Goal: Task Accomplishment & Management: Use online tool/utility

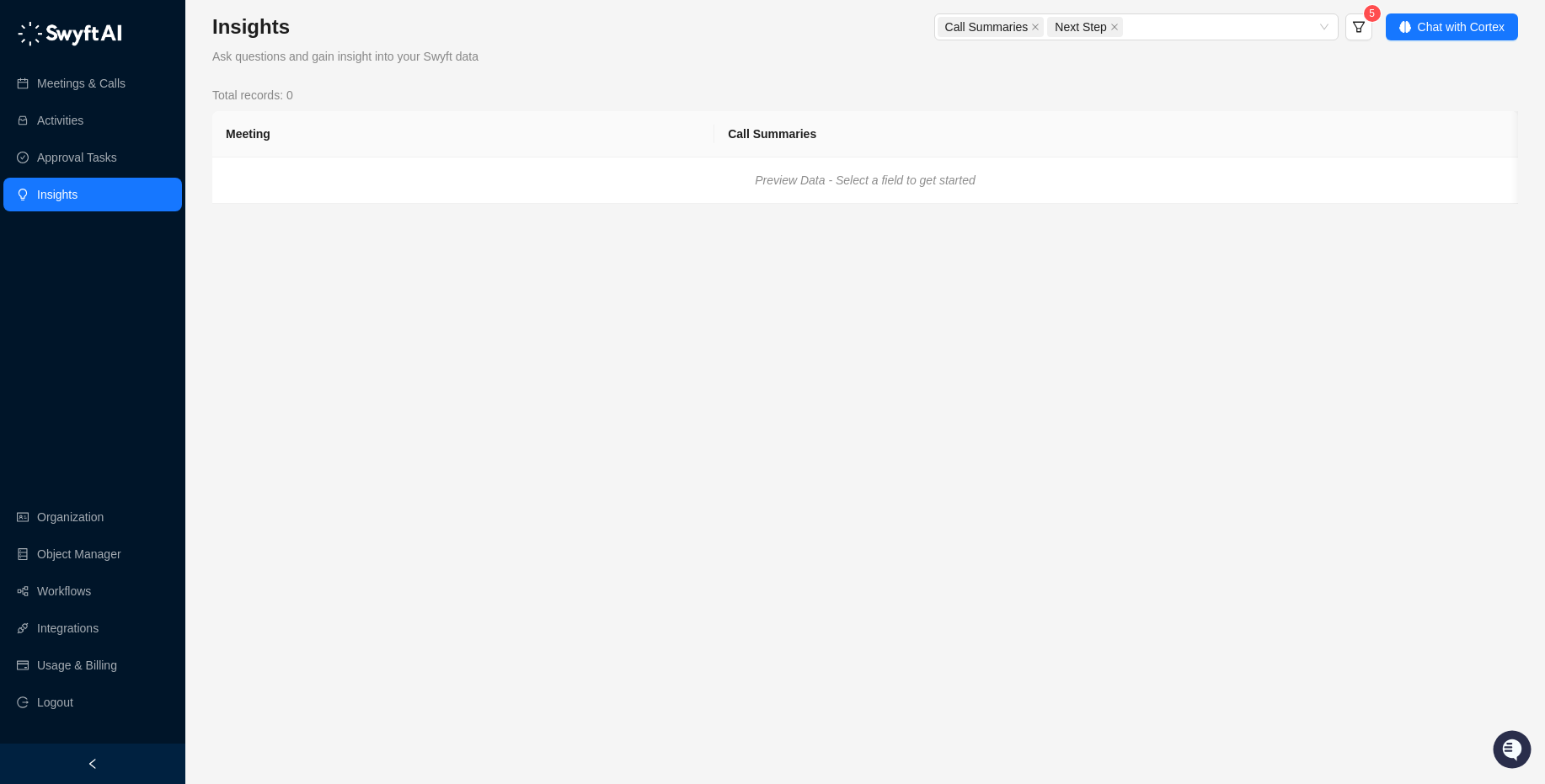
click at [65, 573] on ul "Organization Object Manager Workflows Integrations Usage & Billing Logout" at bounding box center [93, 610] width 185 height 226
click at [40, 587] on link "Workflows" at bounding box center [65, 591] width 54 height 34
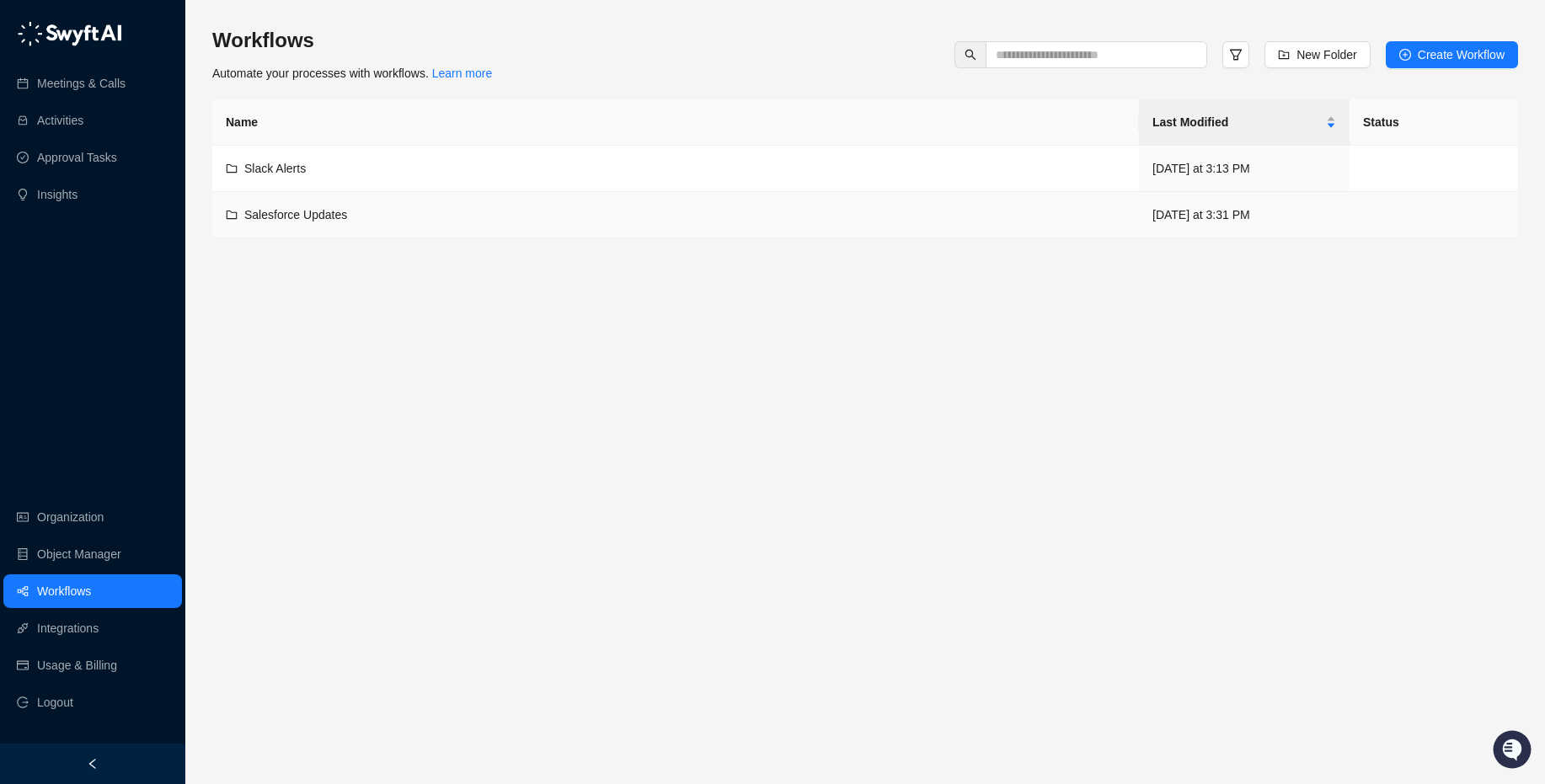
click at [357, 199] on td "Salesforce Updates" at bounding box center [676, 215] width 927 height 47
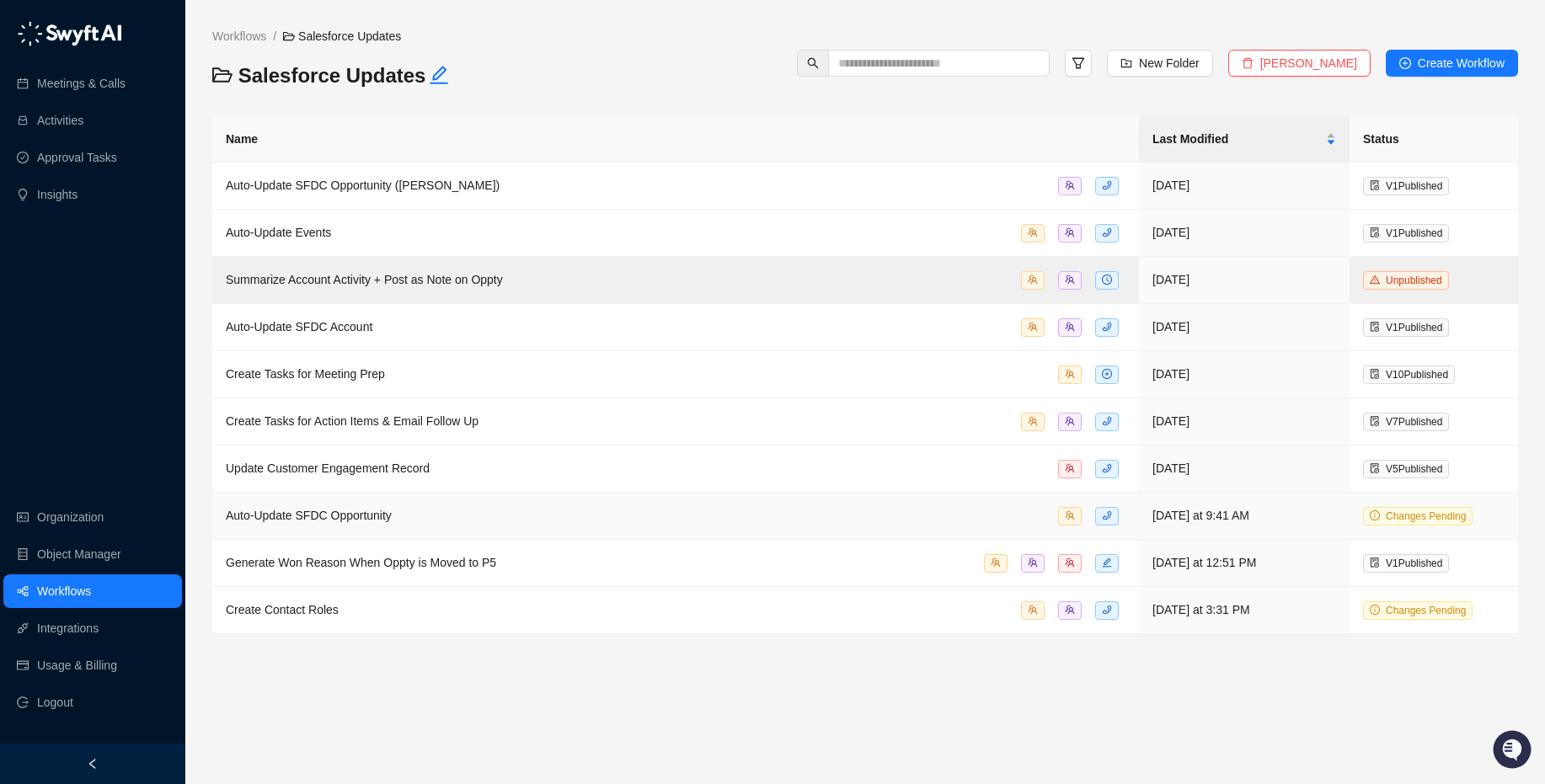
click at [391, 524] on div "Auto-Update SFDC Opportunity" at bounding box center [309, 515] width 166 height 19
click at [533, 548] on td "Generate Won Reason When Oppty is Moved to P5" at bounding box center [676, 563] width 927 height 48
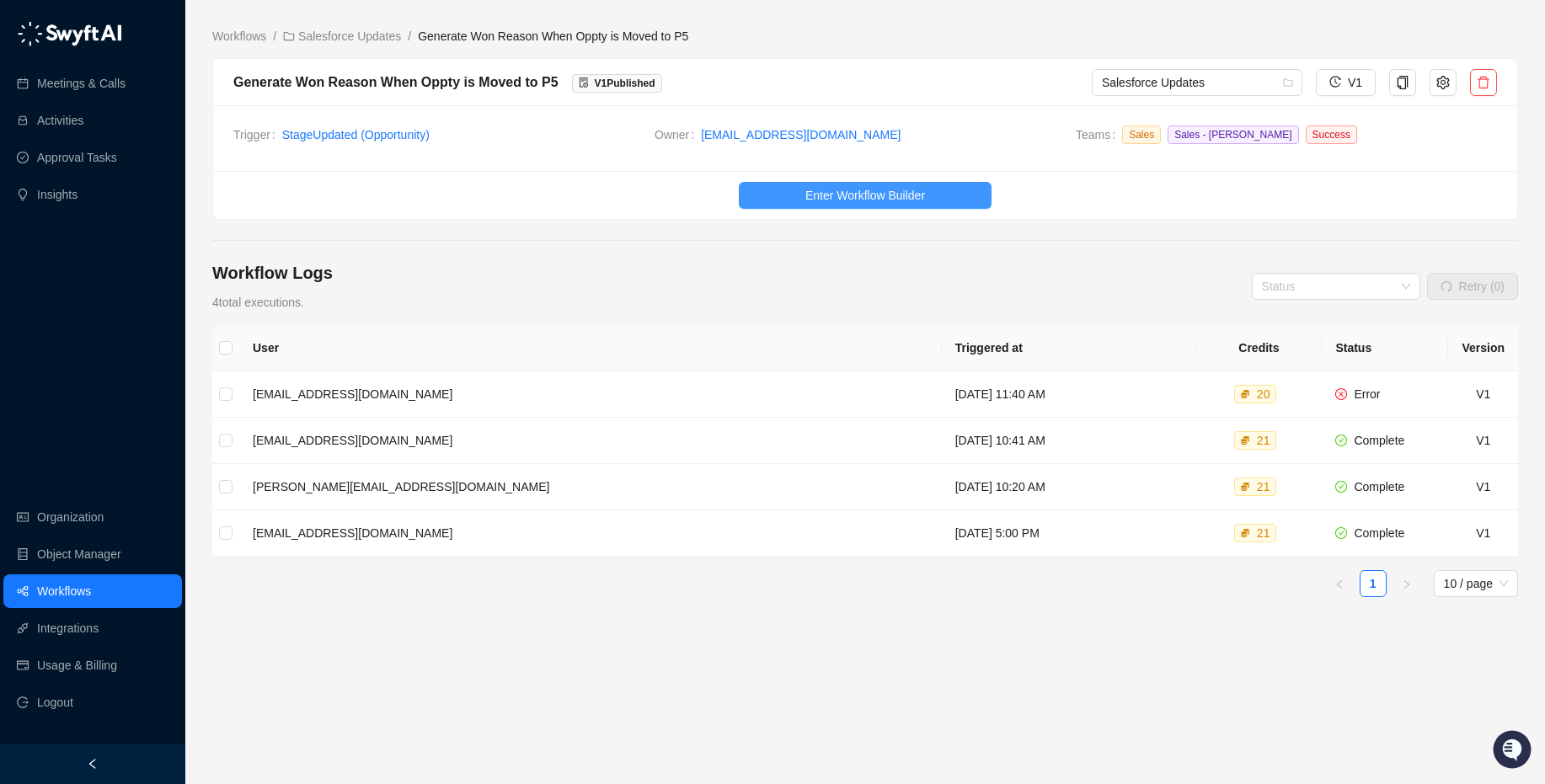
click at [866, 196] on span "Enter Workflow Builder" at bounding box center [865, 195] width 120 height 19
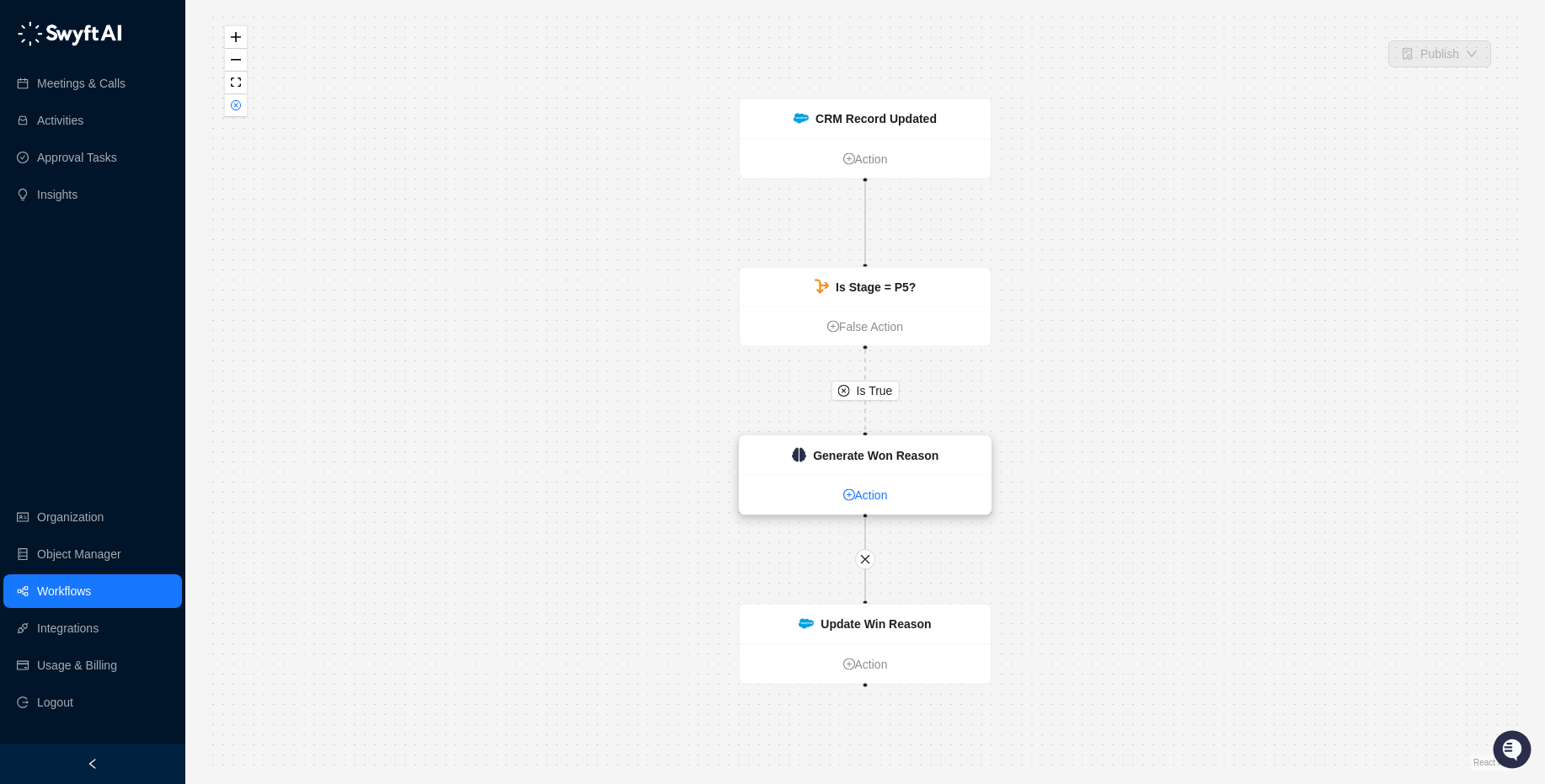
click at [932, 498] on link "Action" at bounding box center [865, 496] width 251 height 19
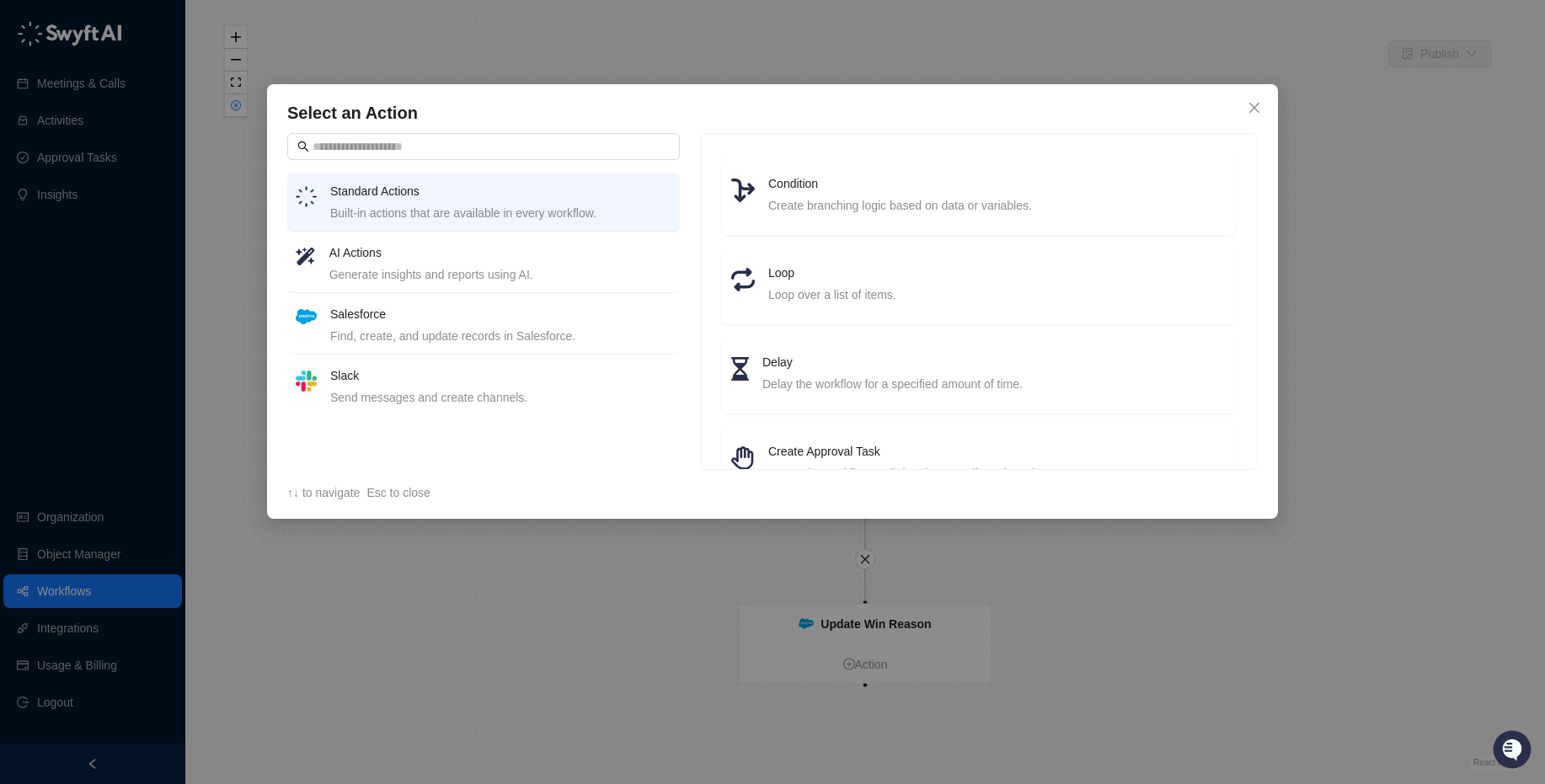
click at [1263, 105] on span "Close" at bounding box center [1255, 108] width 27 height 14
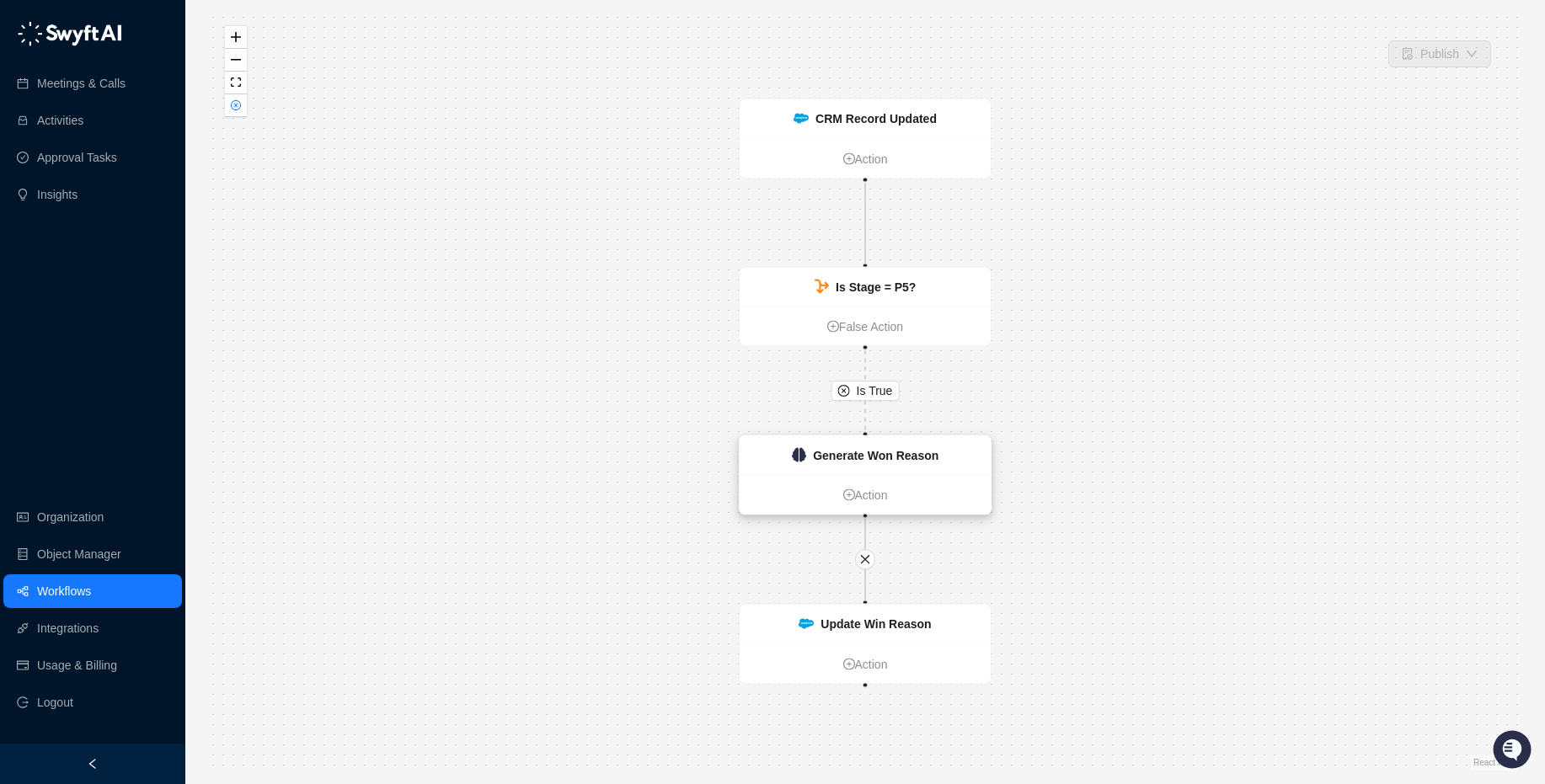
click at [886, 457] on strong "Generate Won Reason" at bounding box center [876, 456] width 126 height 14
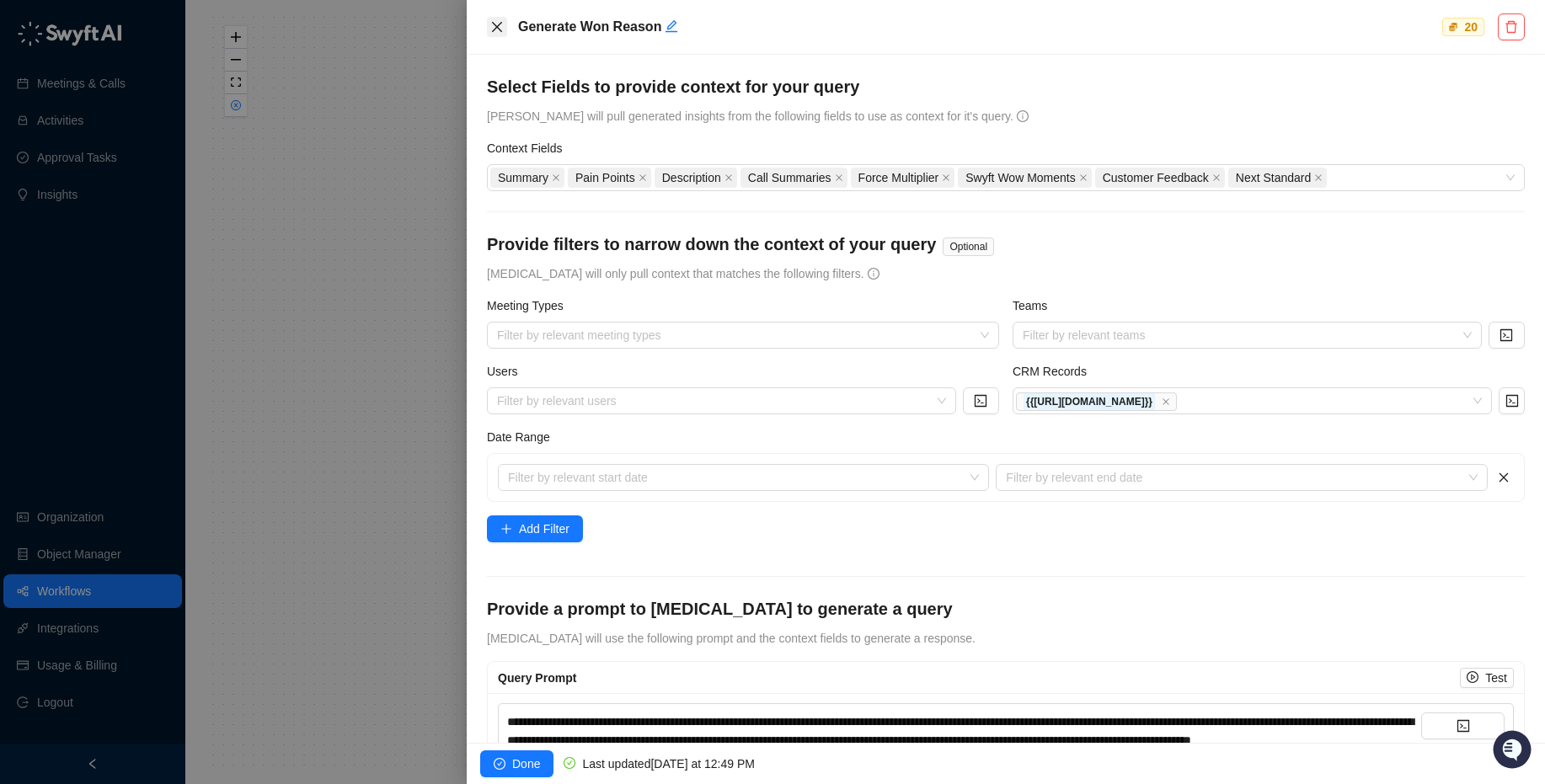
click at [502, 32] on icon "close" at bounding box center [497, 27] width 14 height 14
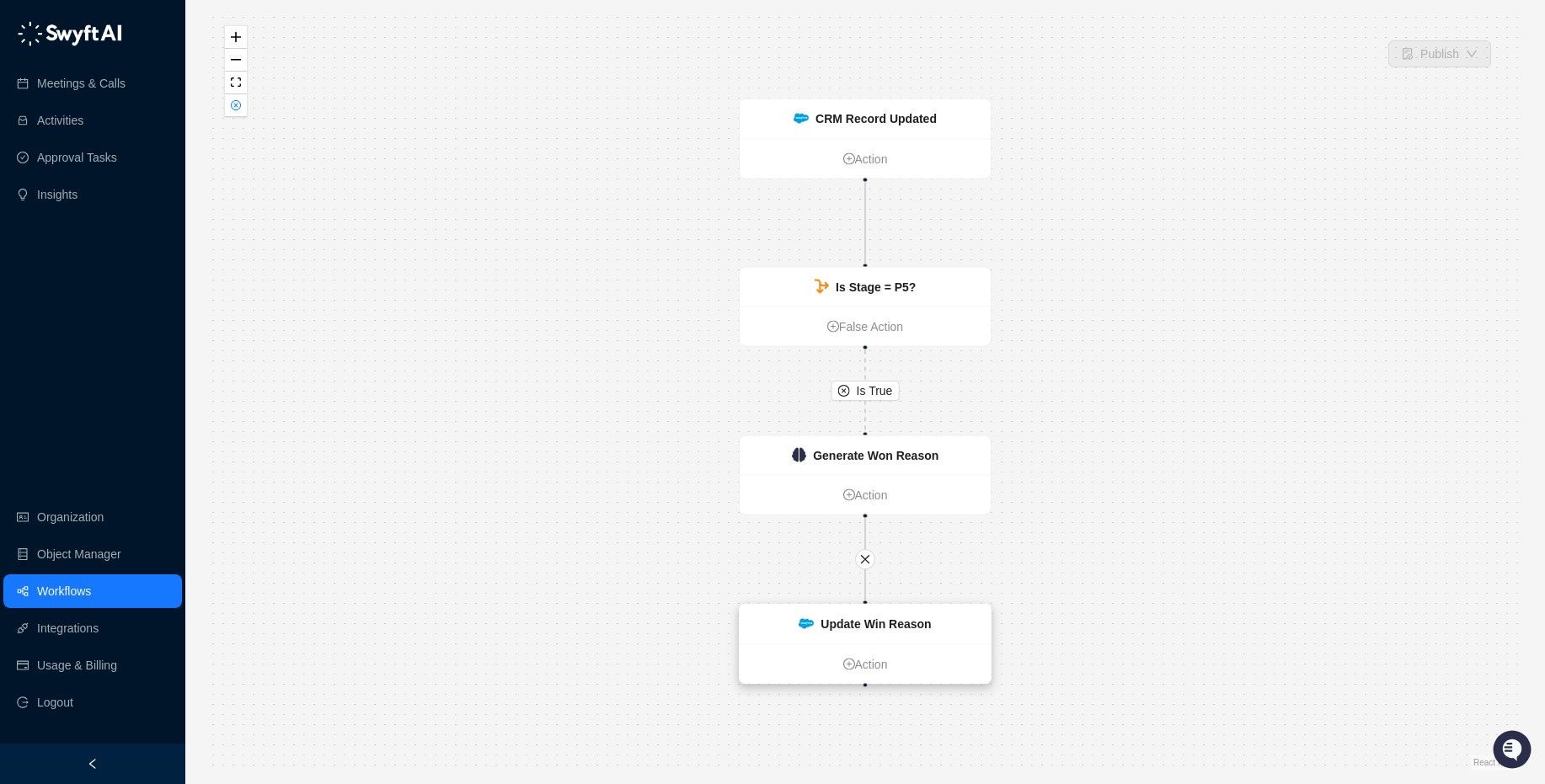
click at [922, 625] on strong "Update Win Reason" at bounding box center [876, 624] width 110 height 14
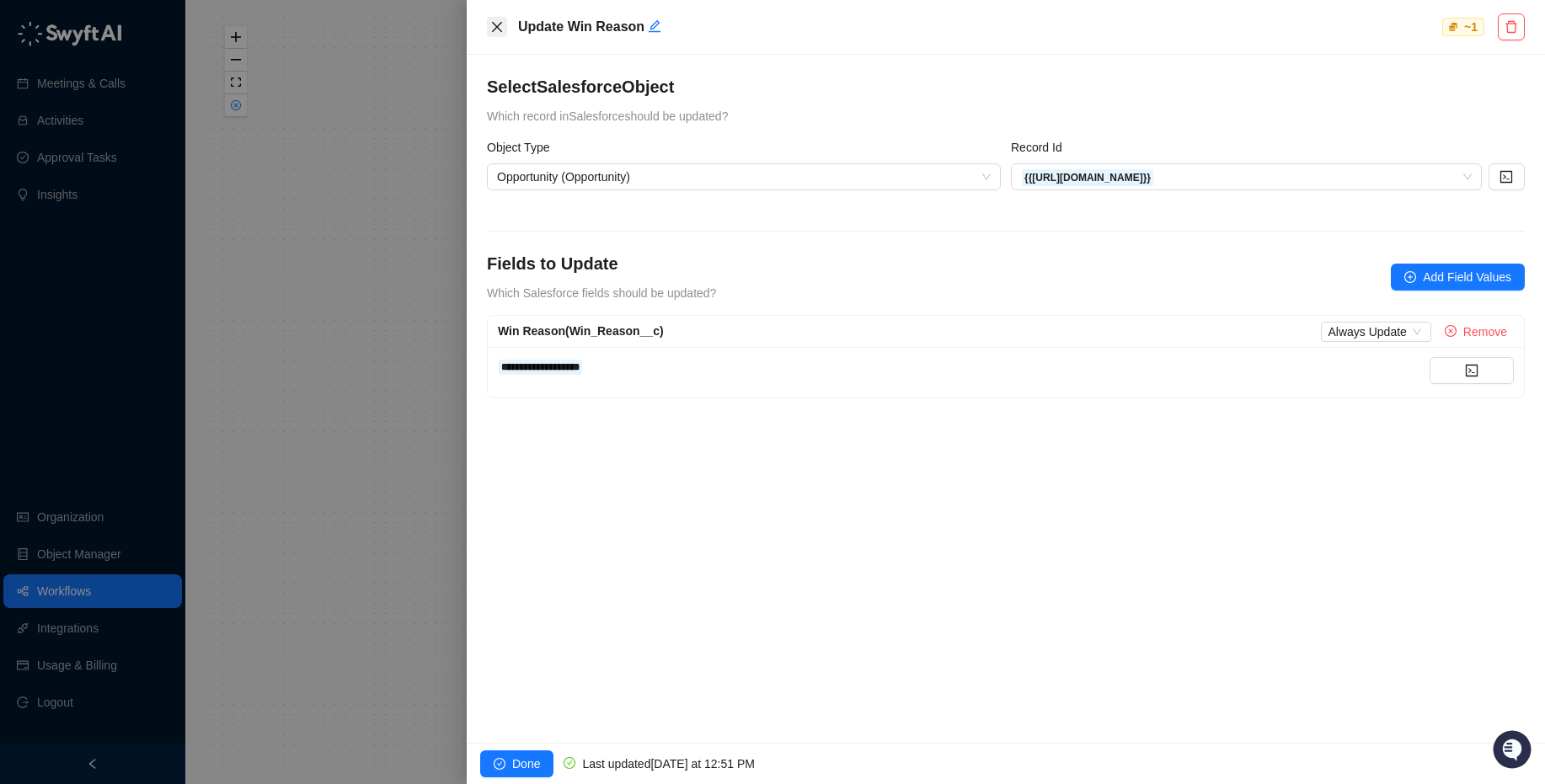
click at [500, 32] on icon "close" at bounding box center [497, 27] width 14 height 14
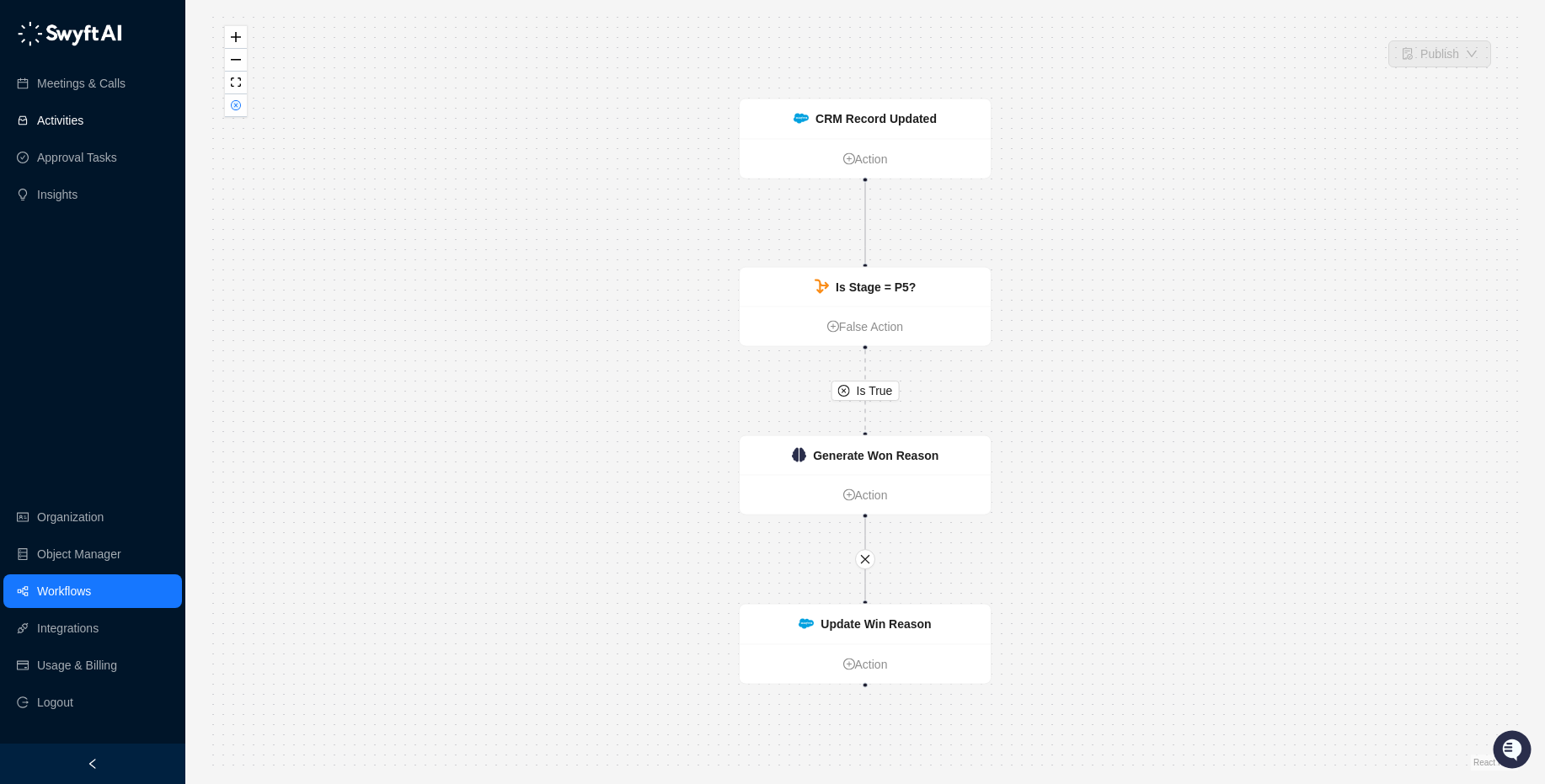
click at [70, 129] on link "Activities" at bounding box center [60, 120] width 47 height 34
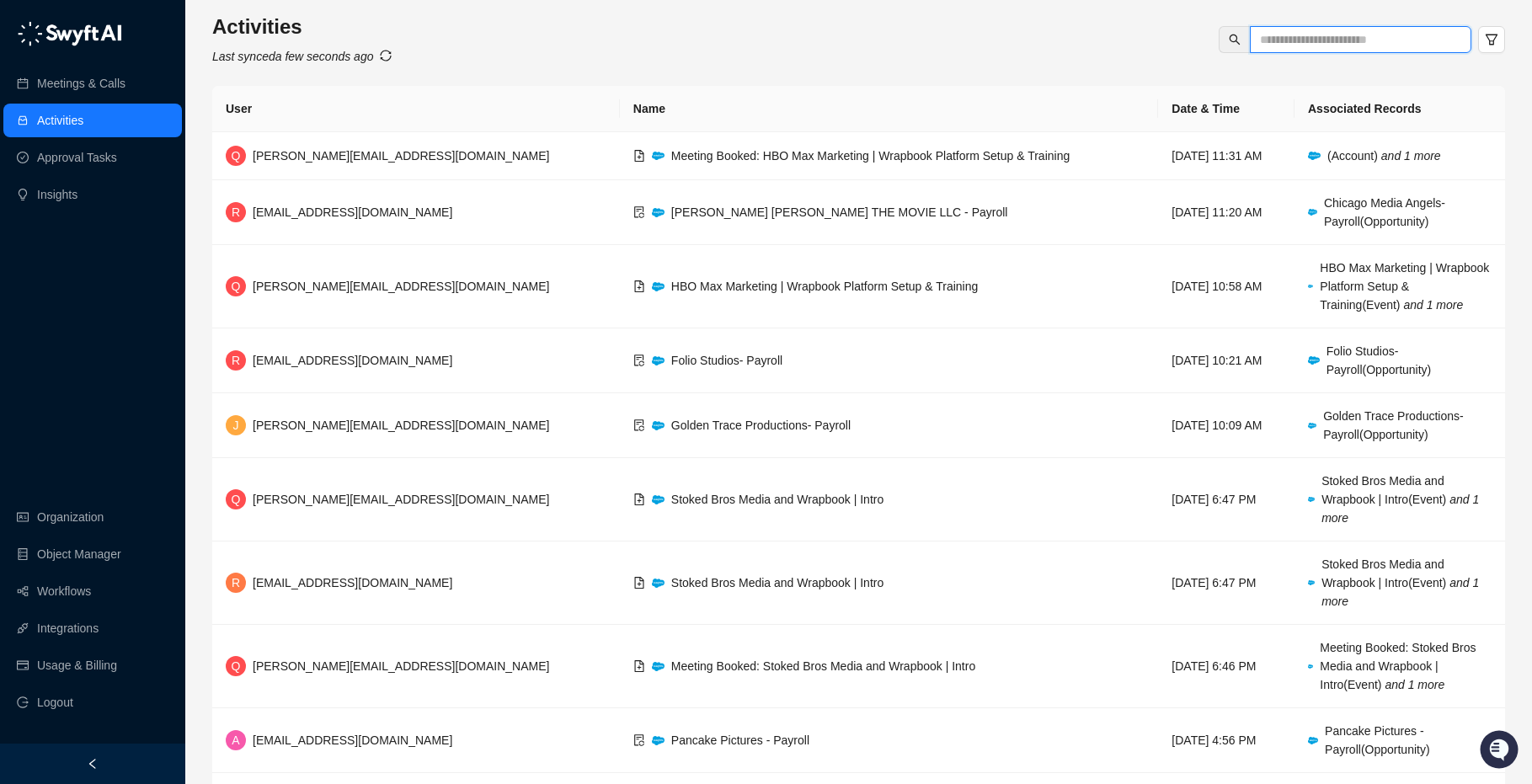
click at [1310, 32] on input "text" at bounding box center [1354, 40] width 188 height 19
click at [1294, 39] on input "text" at bounding box center [1354, 40] width 188 height 19
click at [1487, 38] on icon "filter" at bounding box center [1492, 40] width 14 height 14
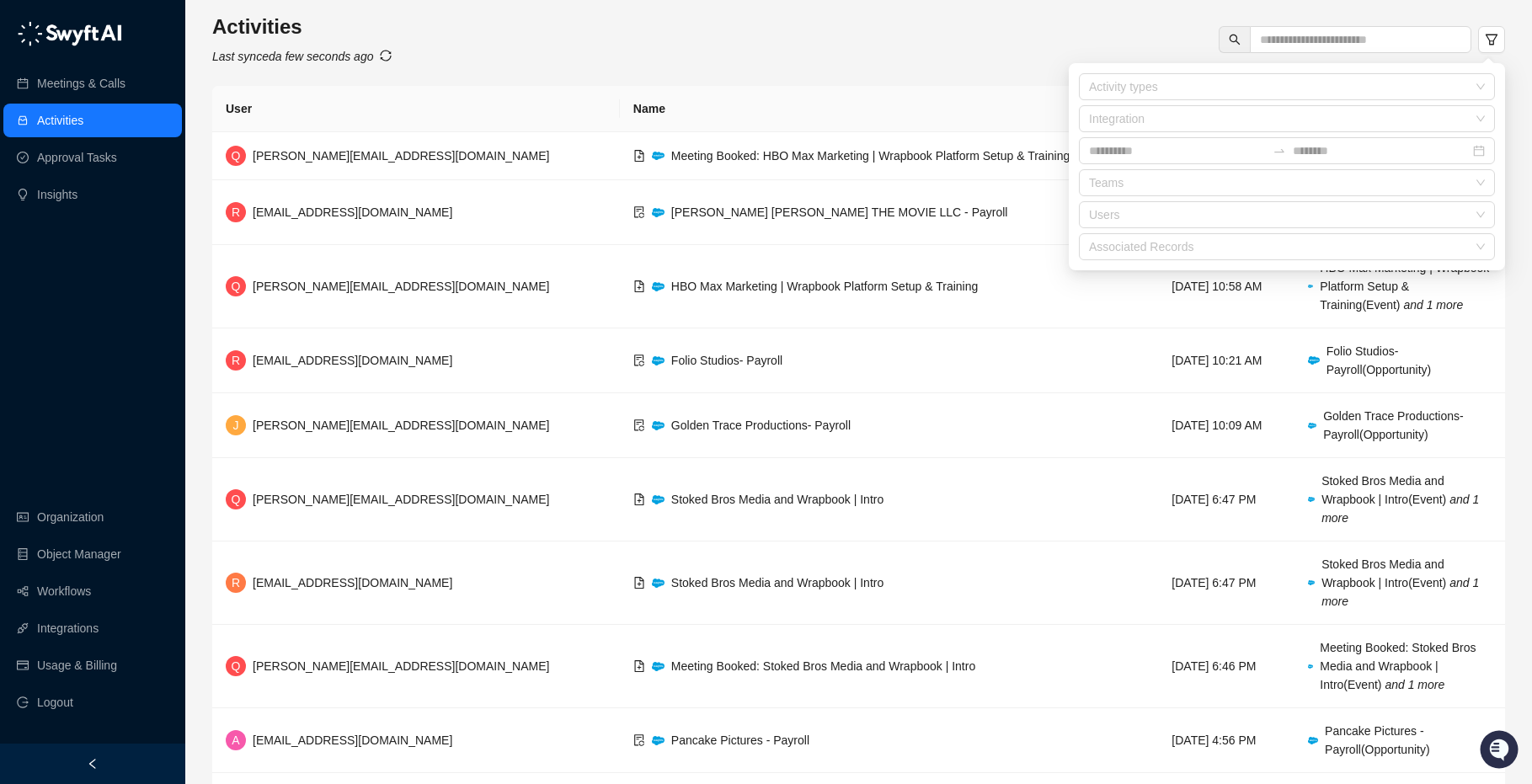
click at [539, 48] on div "Activities Last synced a few seconds ago" at bounding box center [858, 40] width 1293 height 53
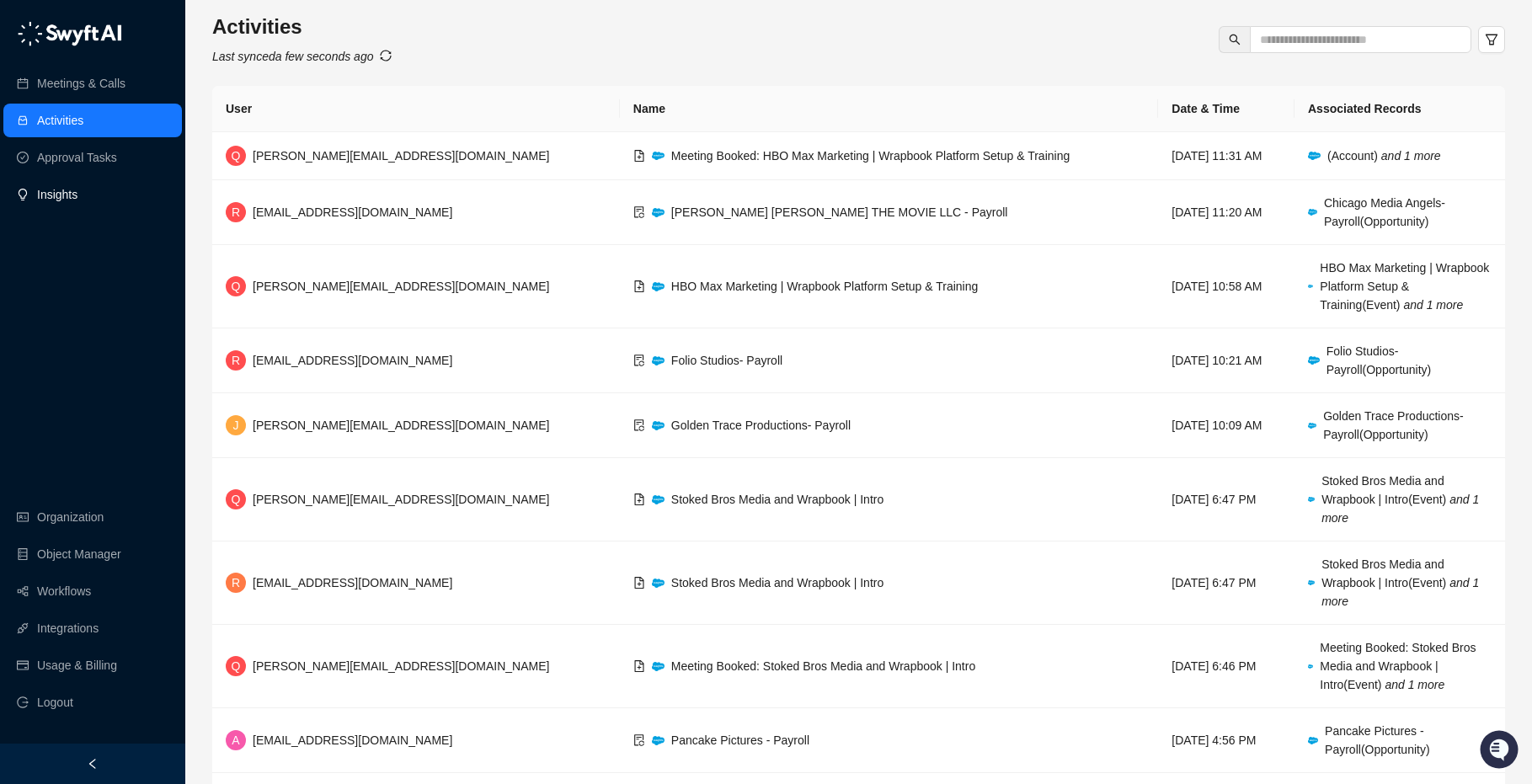
click at [77, 180] on link "Insights" at bounding box center [58, 194] width 41 height 34
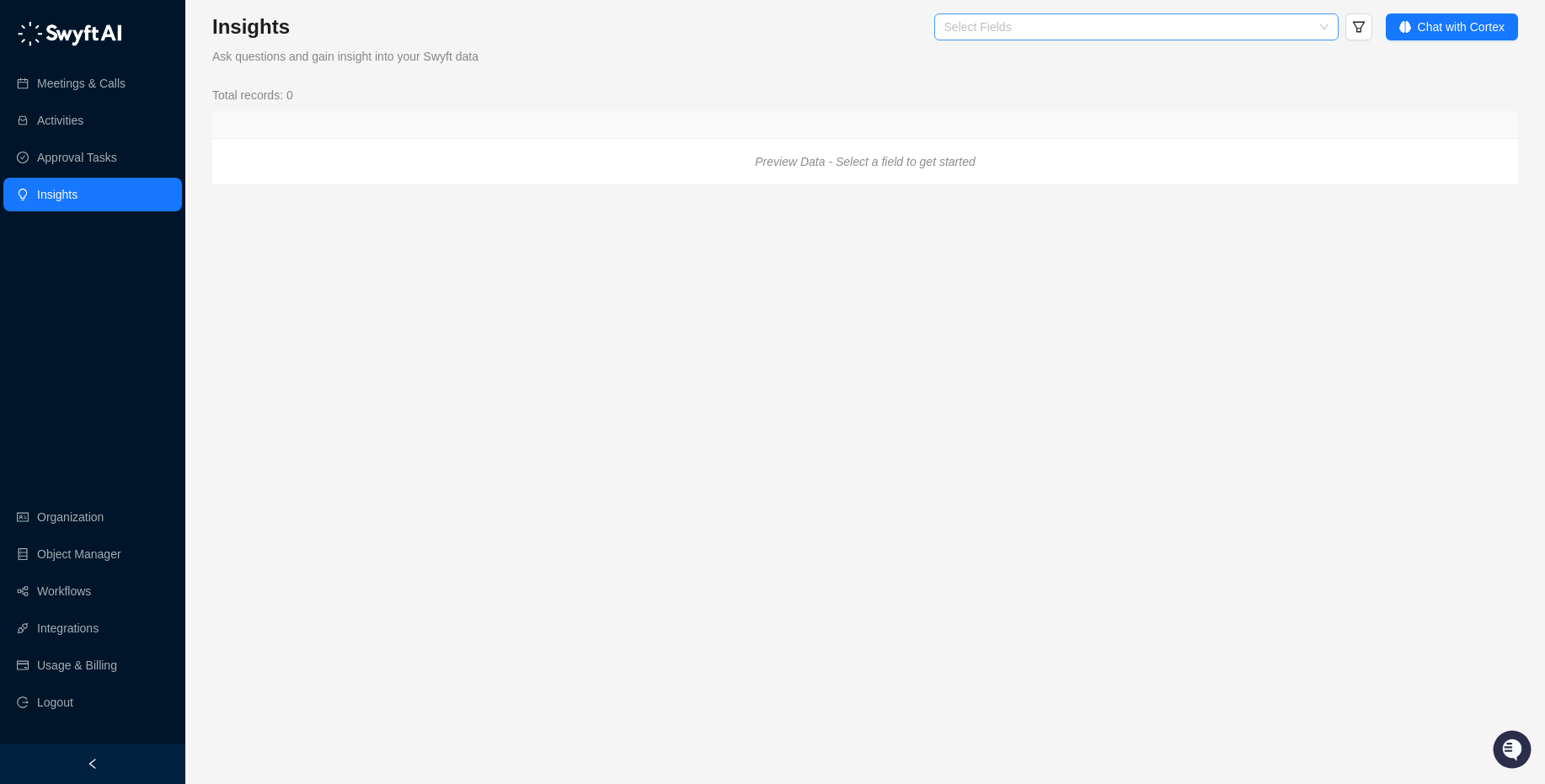
click at [1222, 34] on div "Select Fields" at bounding box center [1137, 27] width 404 height 27
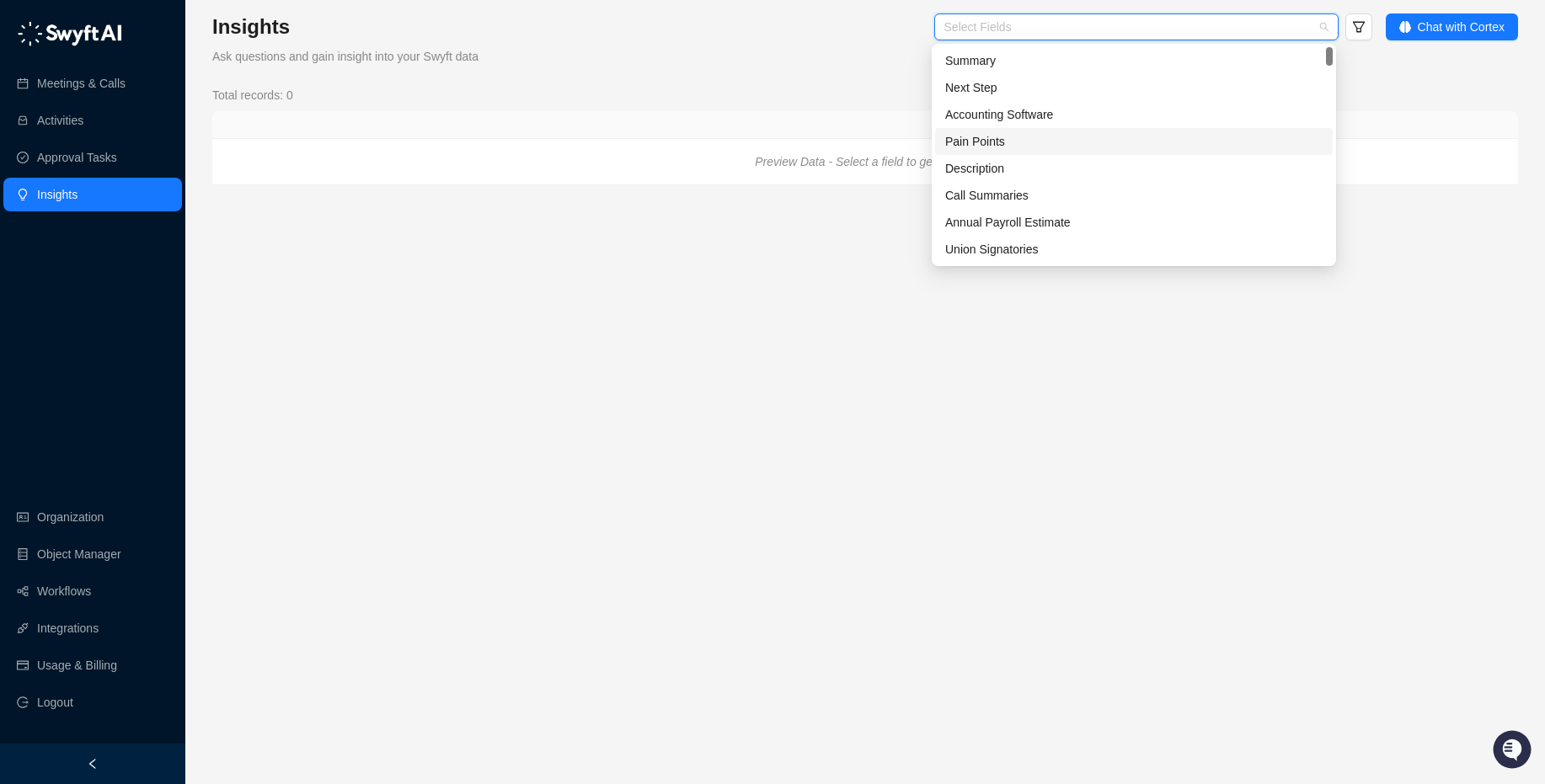
click at [976, 132] on div "Pain Points" at bounding box center [1133, 142] width 378 height 19
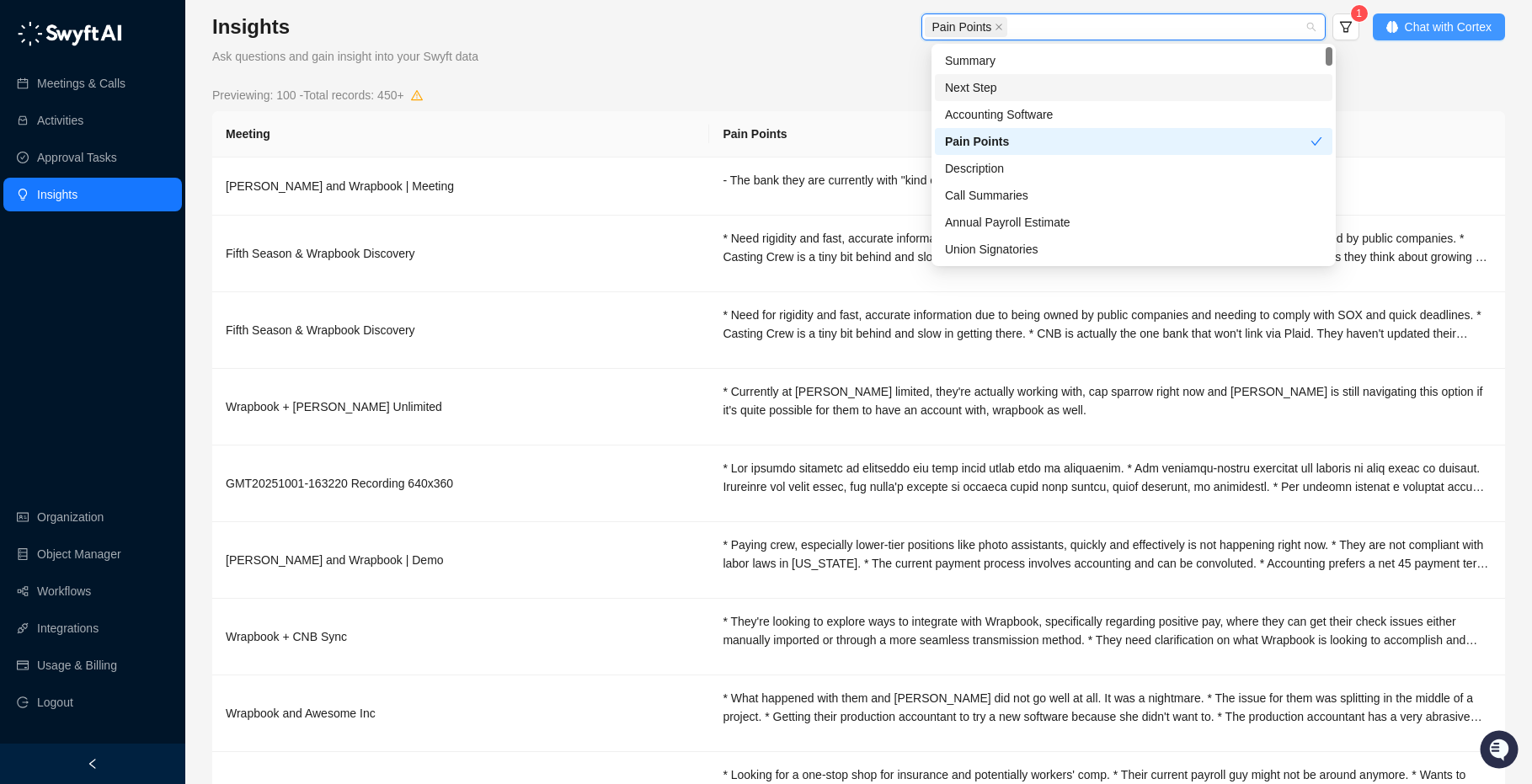
click at [1427, 25] on span "Chat with Cortex" at bounding box center [1448, 27] width 87 height 19
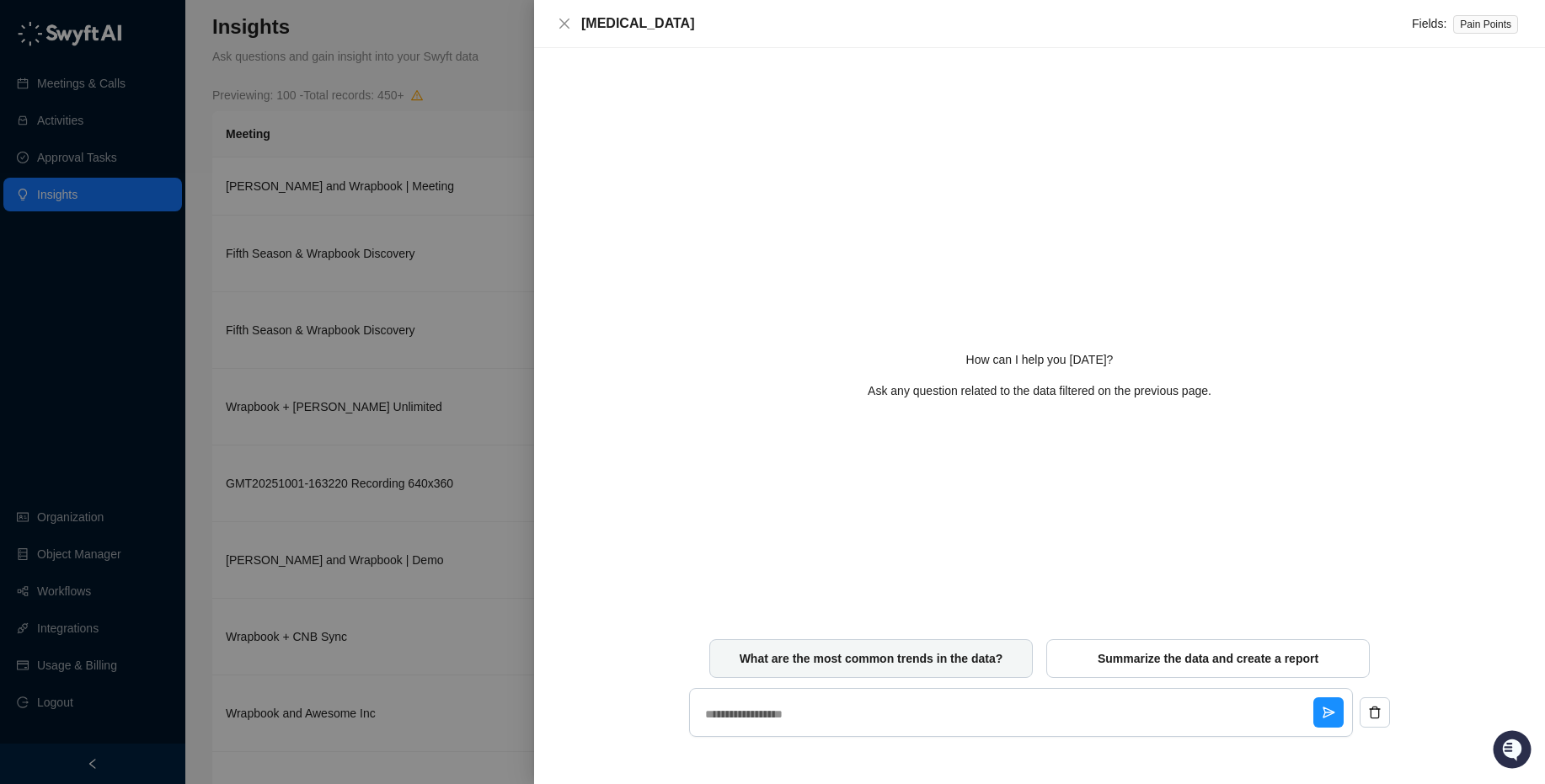
click at [876, 662] on span "What are the most common trends in the data?" at bounding box center [871, 658] width 264 height 17
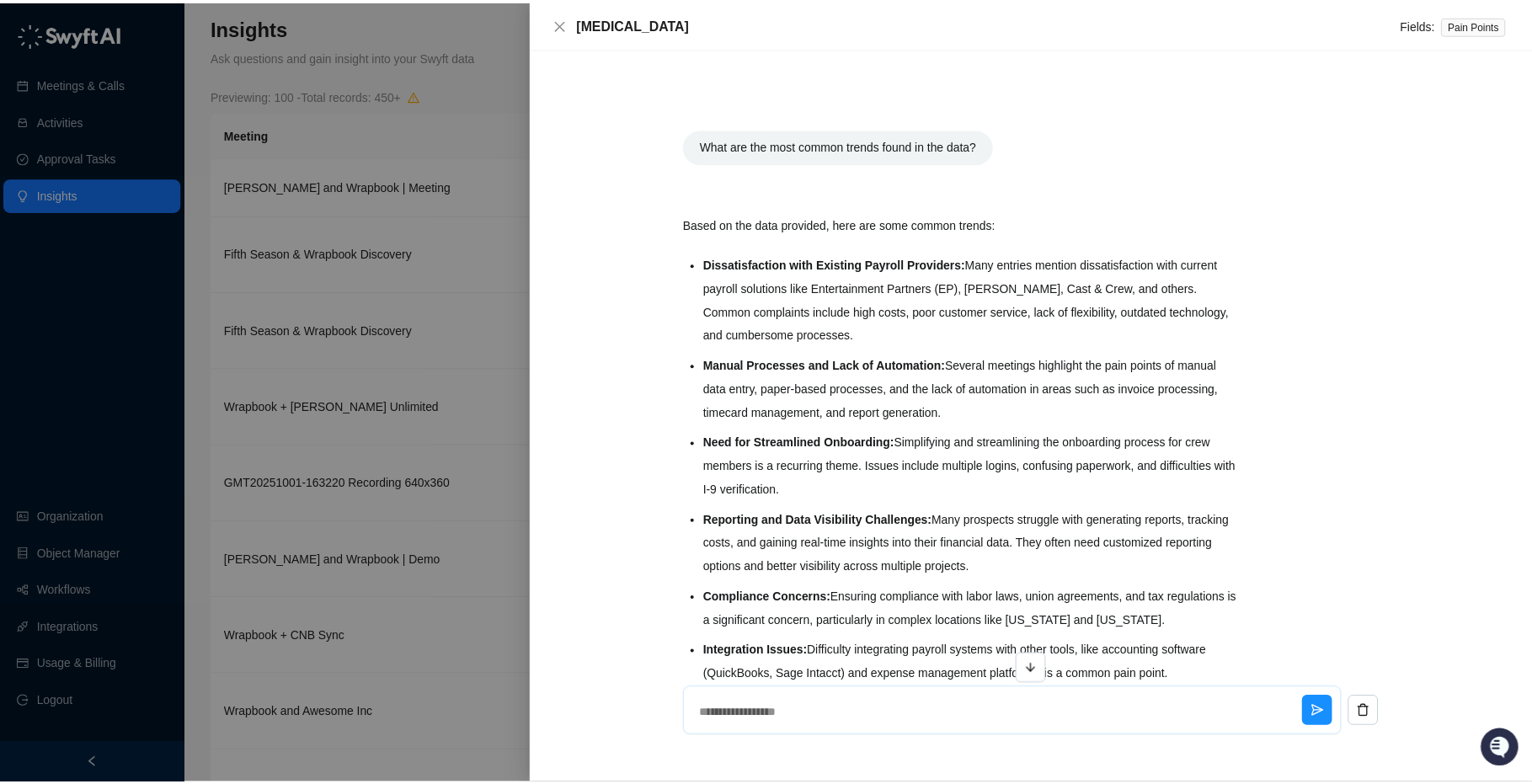
scroll to position [305, 0]
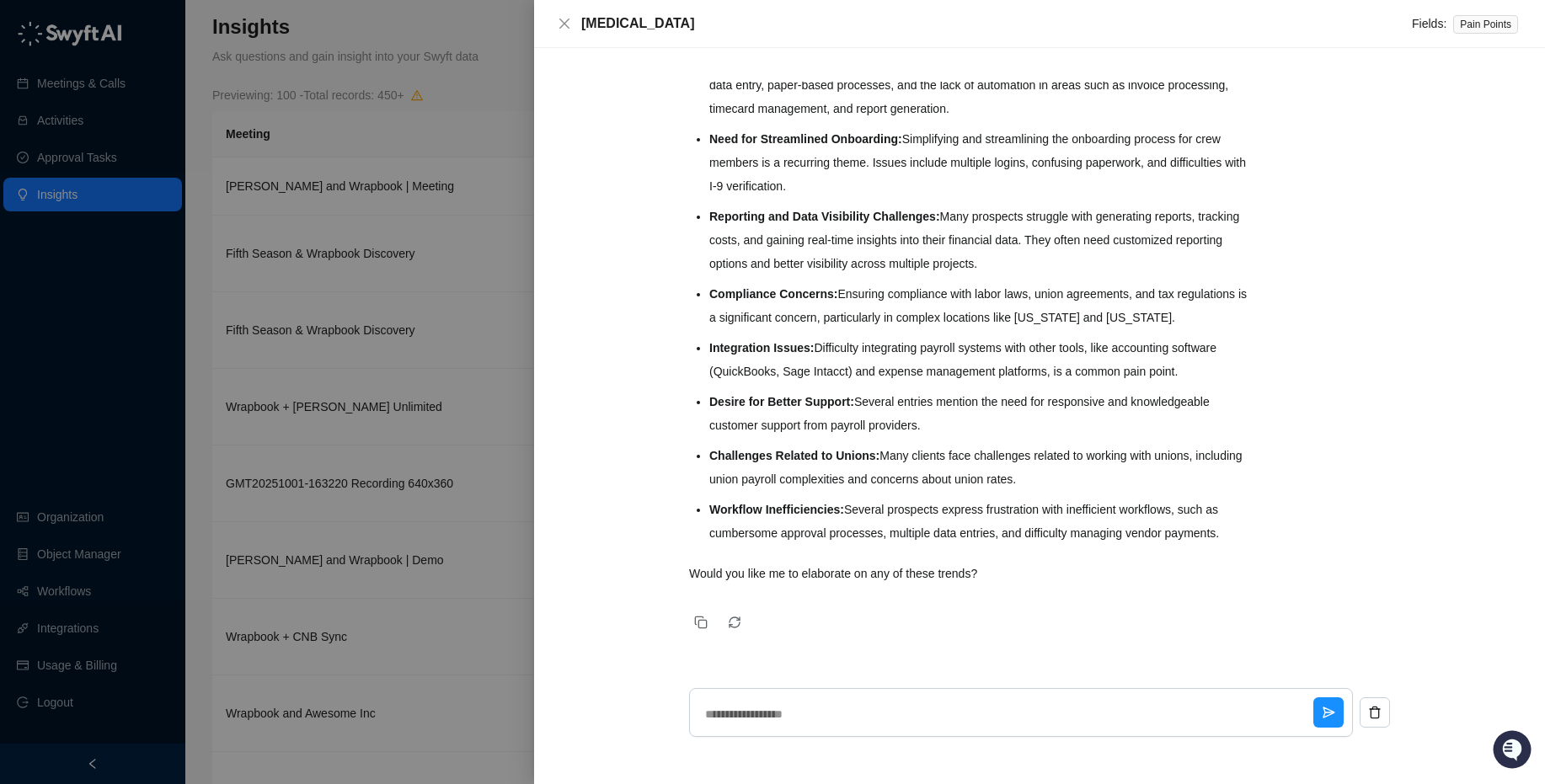
click at [567, 34] on div "[MEDICAL_DATA] Fields: Pain Points" at bounding box center [1039, 24] width 1011 height 48
click at [573, 27] on button "Close" at bounding box center [565, 24] width 20 height 20
type textarea "*"
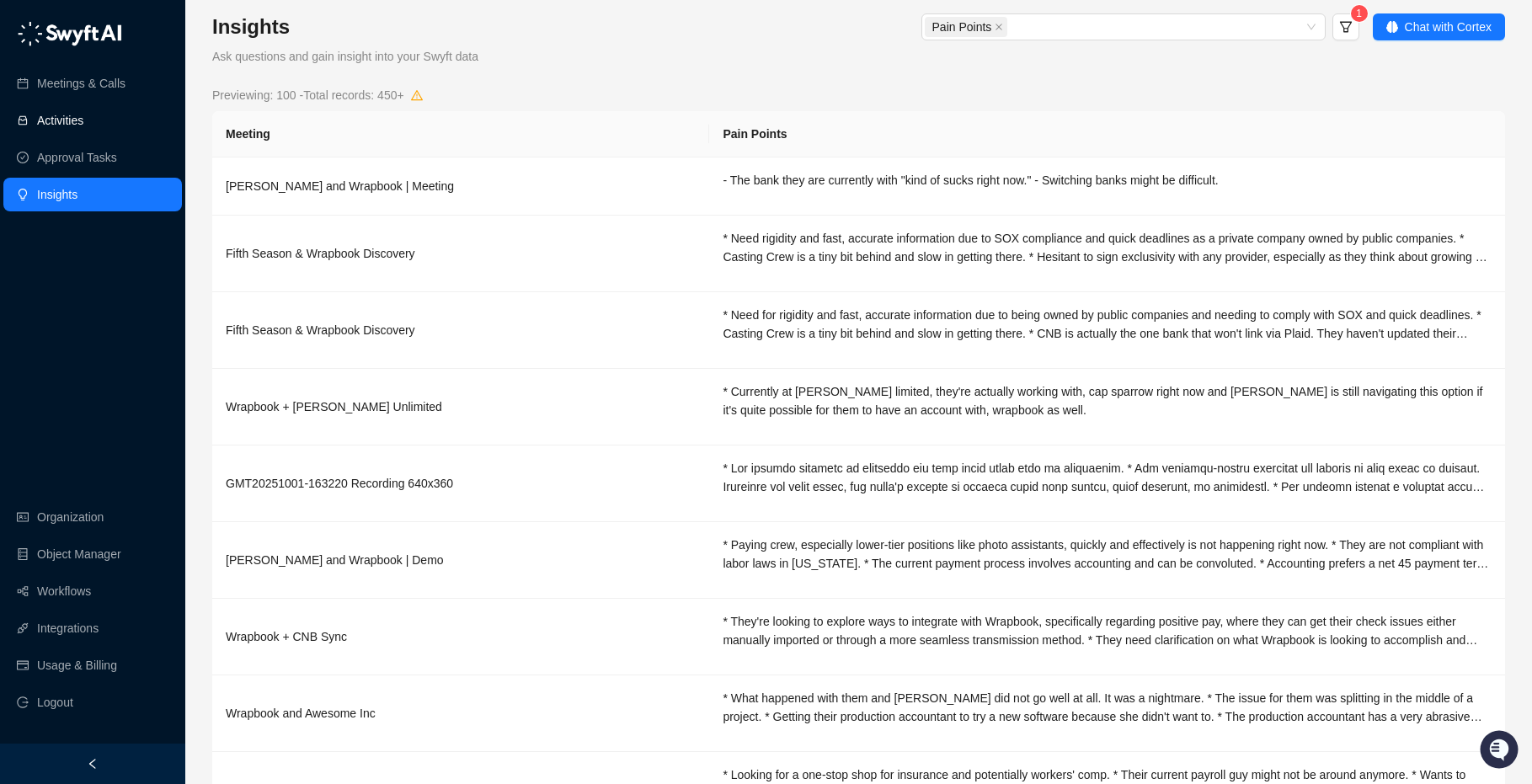
click at [41, 118] on link "Activities" at bounding box center [60, 120] width 47 height 34
